Goal: Navigation & Orientation: Find specific page/section

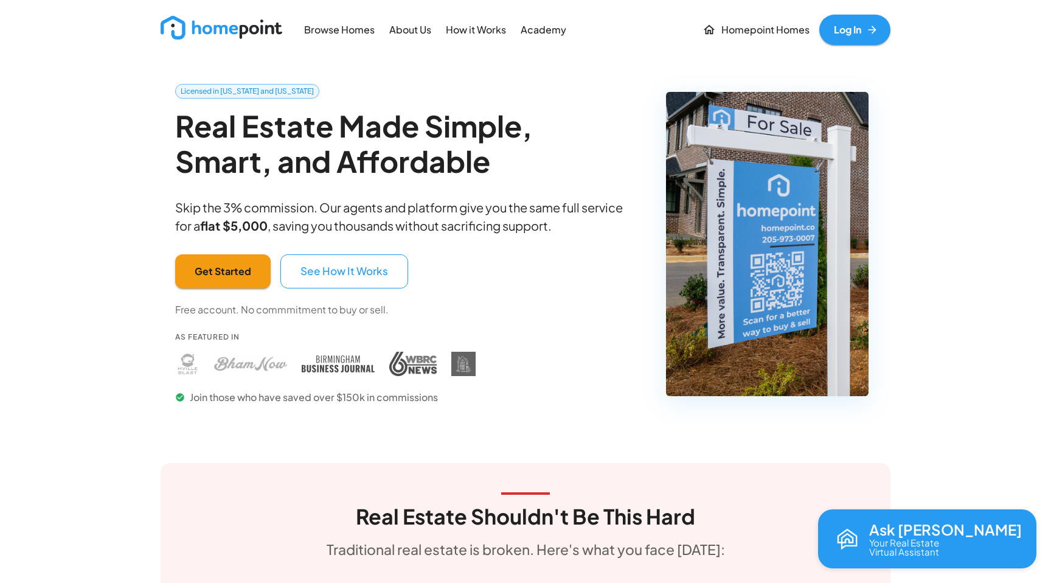
click at [365, 28] on p "Browse Homes" at bounding box center [339, 30] width 71 height 14
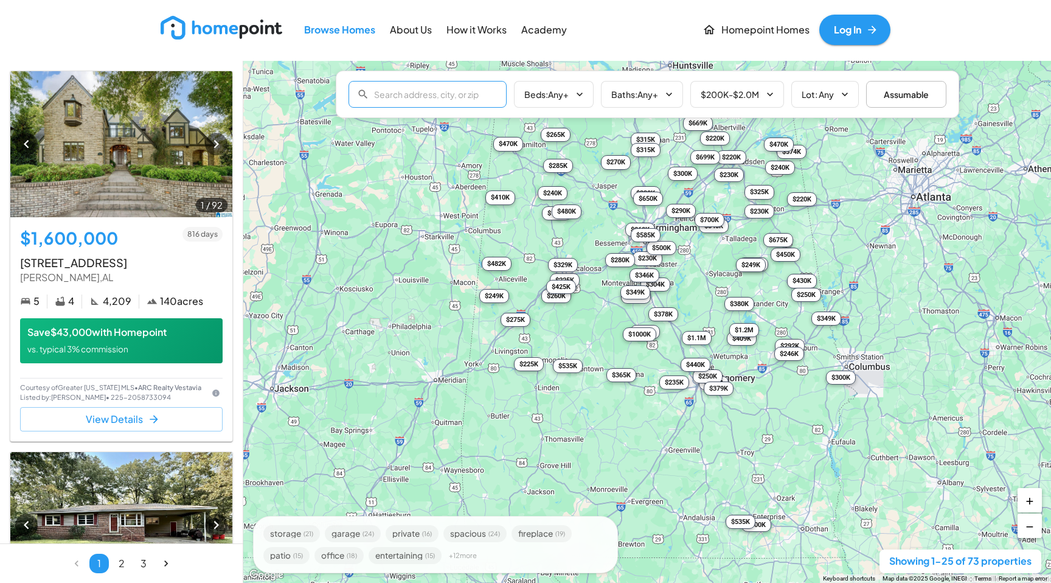
click at [455, 99] on input "text" at bounding box center [440, 94] width 133 height 24
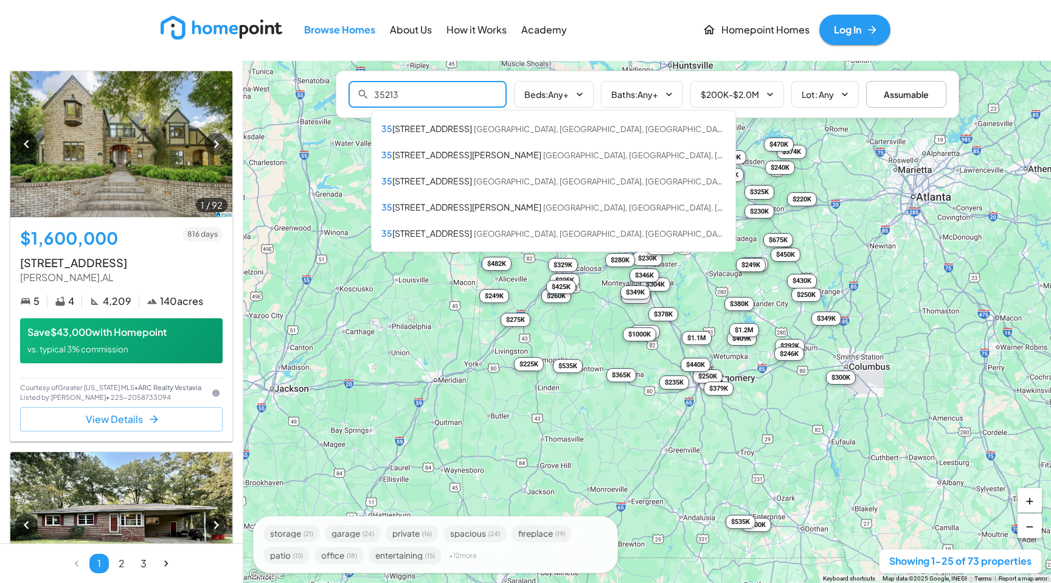
type input "35213"
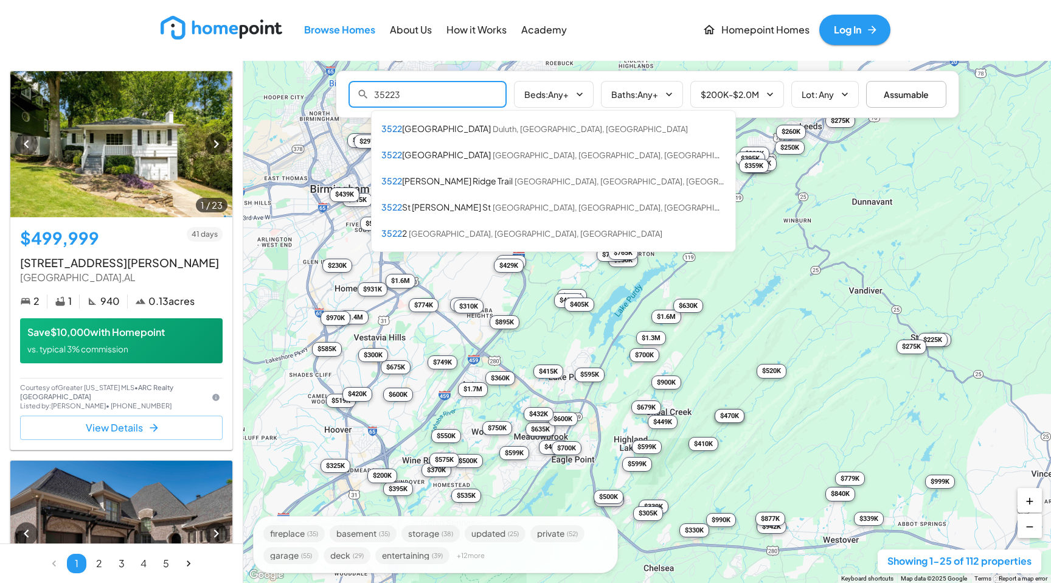
type input "35223"
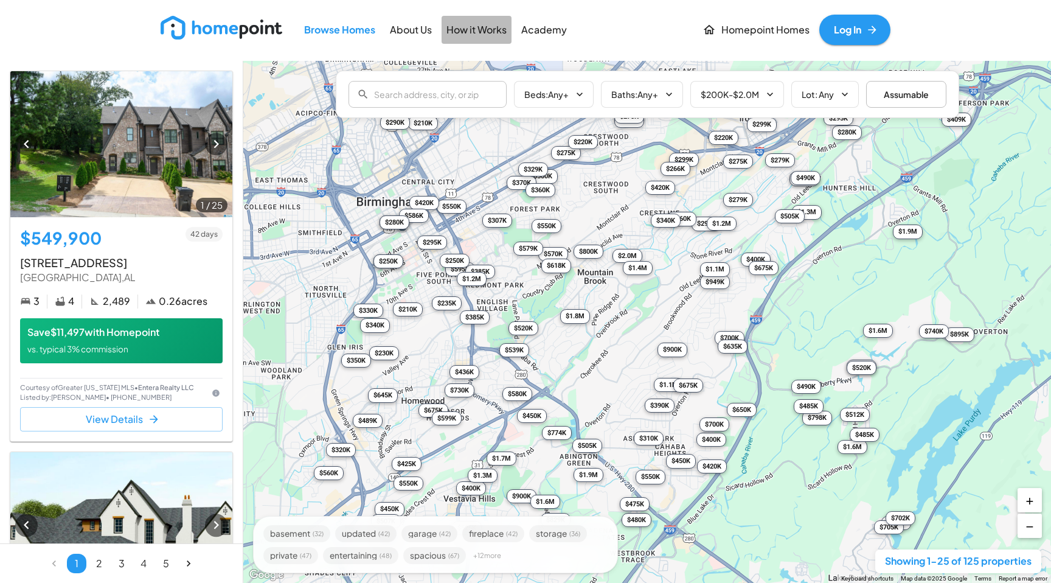
click at [455, 34] on p "How it Works" at bounding box center [476, 30] width 60 height 14
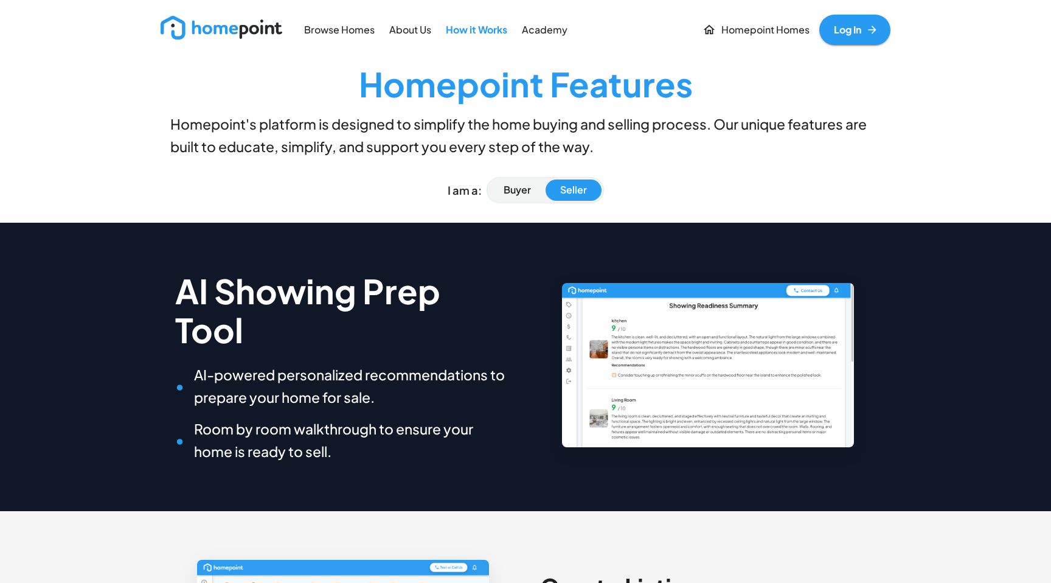
click at [421, 27] on p "About Us" at bounding box center [410, 30] width 42 height 14
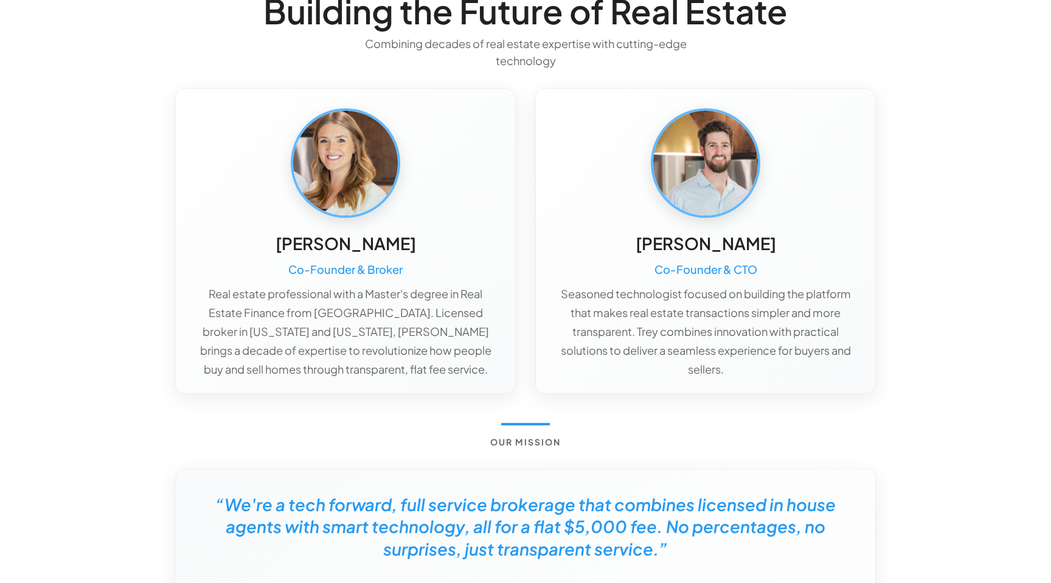
scroll to position [145, 0]
